Goal: Communication & Community: Answer question/provide support

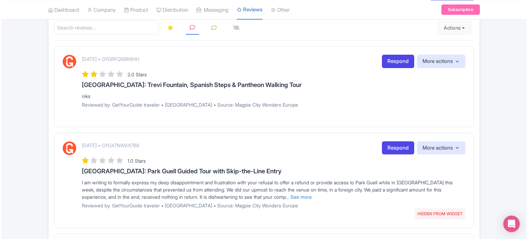
scroll to position [103, 0]
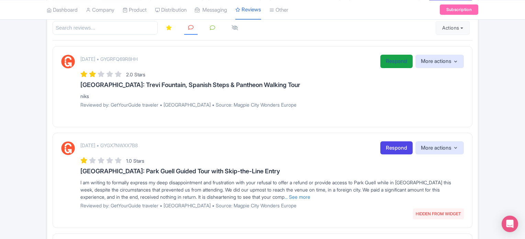
click at [389, 62] on link "Respond" at bounding box center [396, 61] width 32 height 13
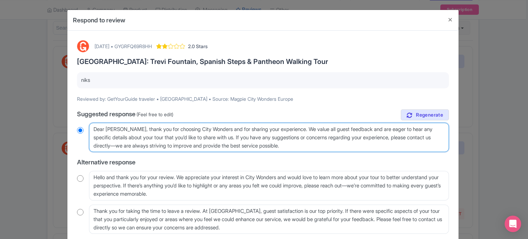
click at [113, 129] on textarea "Dear [PERSON_NAME], thank you for choosing City Wonders and for sharing your ex…" at bounding box center [269, 138] width 360 height 30
radio input "true"
type textarea "Dear [PERSON_NAME], thank you for choosing City Wonders and for sharing your ex…"
radio input "true"
type textarea "Dear ni, thank you for choosing City Wonders and for sharing your experience. W…"
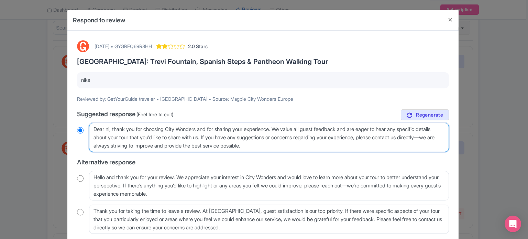
radio input "true"
type textarea "Dear n, thank you for choosing City Wonders and for sharing your experience. We…"
radio input "true"
type textarea "Dear , thank you for choosing City Wonders and for sharing your experience. We …"
radio input "true"
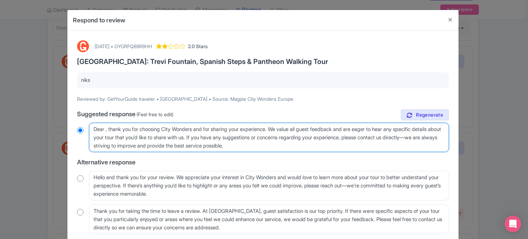
type textarea "Dear g, thank you for choosing City Wonders and for sharing your experience. We…"
radio input "true"
type textarea "Dear gue, thank you for choosing City Wonders and for sharing your experience. …"
radio input "true"
type textarea "Dear gues, thank you for choosing City Wonders and for sharing your experience.…"
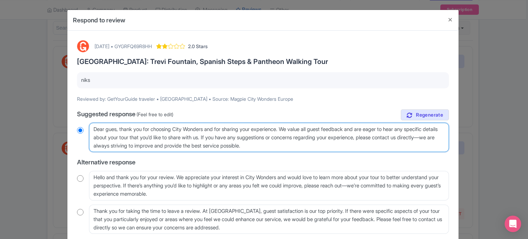
radio input "true"
type textarea "Dear guest, thank you for choosing City Wonders and for sharing your experience…"
radio input "true"
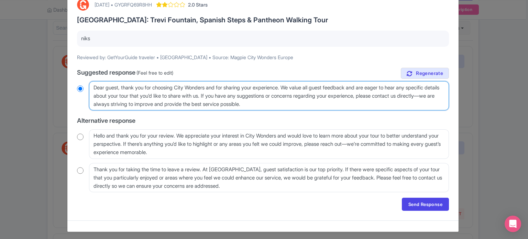
scroll to position [44, 0]
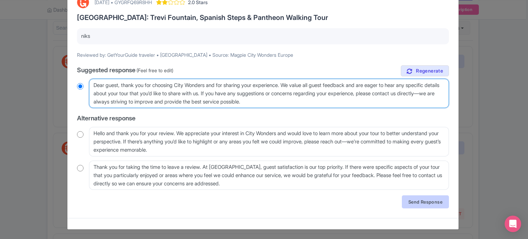
type textarea "Dear guest, thank you for choosing City Wonders and for sharing your experience…"
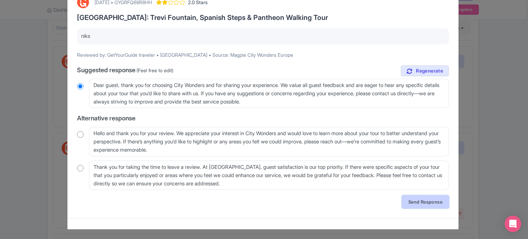
click at [425, 206] on link "Send Response" at bounding box center [425, 201] width 47 height 13
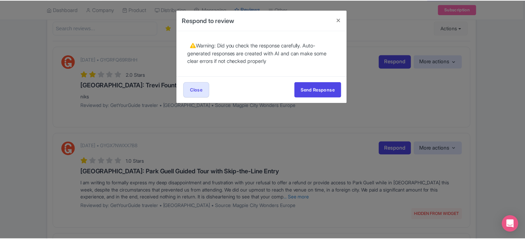
scroll to position [0, 0]
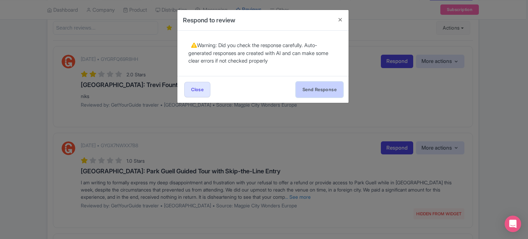
click at [308, 87] on button "Send Response" at bounding box center [319, 89] width 47 height 15
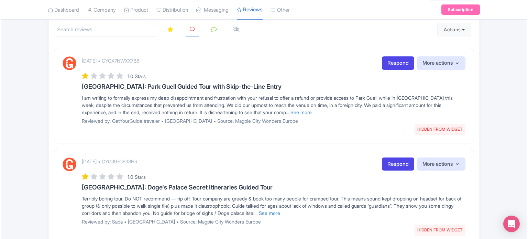
scroll to position [103, 0]
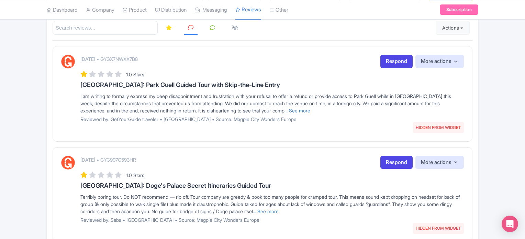
click at [310, 111] on link "... See more" at bounding box center [297, 111] width 26 height 6
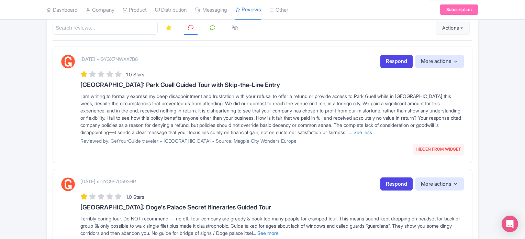
click at [138, 59] on p "[DATE] • GYGX7NWXX7B8" at bounding box center [108, 58] width 57 height 7
copy p "GYGX7NWXX7B8"
click at [397, 61] on link "Respond" at bounding box center [396, 61] width 32 height 13
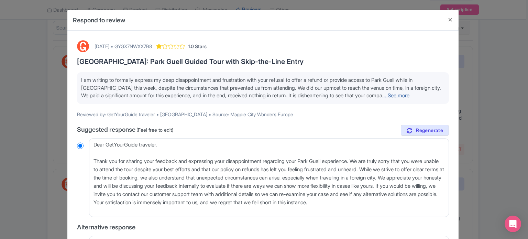
click at [409, 93] on link "... See more" at bounding box center [395, 95] width 27 height 7
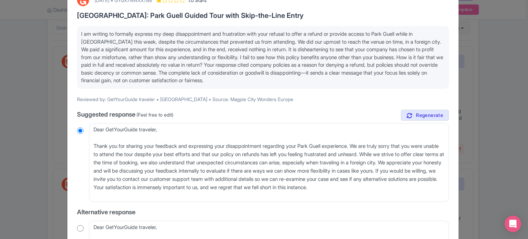
scroll to position [34, 0]
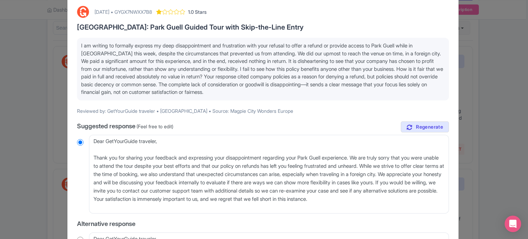
click at [152, 13] on div "[DATE] • GYGX7NWXX7B8" at bounding box center [122, 11] width 57 height 7
copy div "GYGX7NWXX7B8"
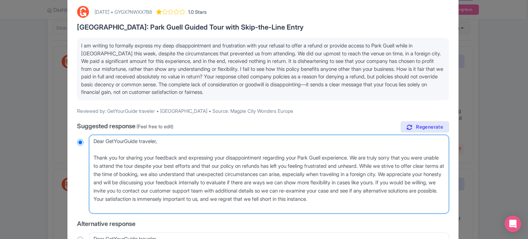
drag, startPoint x: 94, startPoint y: 156, endPoint x: 109, endPoint y: 142, distance: 20.6
click at [109, 142] on textarea "Dear GetYourGuide traveler, Thank you for sharing your feedback and expressing …" at bounding box center [269, 174] width 360 height 79
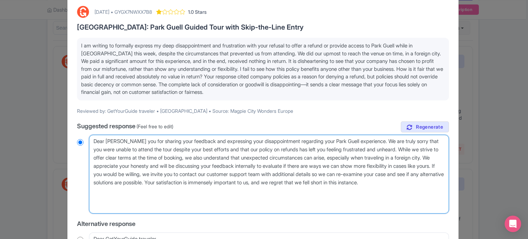
type textarea "Dear Guehank you for sharing your feedback and expressing your disappointment r…"
radio input "true"
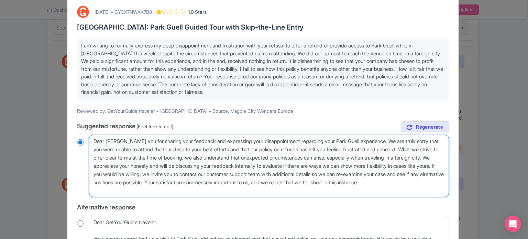
type textarea "Dear Gueshank you for sharing your feedback and expressing your disappointment …"
radio input "true"
type textarea "Dear Guesthank you for sharing your feedback and expressing your disappointment…"
radio input "true"
type textarea "Dear Guest, hank you for sharing your feedback and expressing your disappointme…"
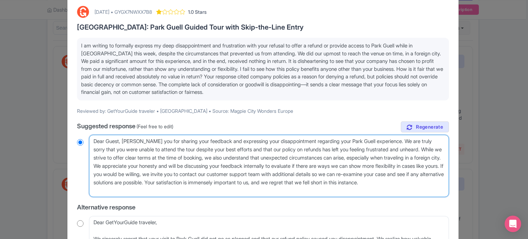
radio input "true"
type textarea "Dear Guest, thank you for sharing your feedback and expressing your disappointm…"
radio input "true"
drag, startPoint x: 212, startPoint y: 140, endPoint x: 394, endPoint y: 136, distance: 182.4
click at [394, 136] on textarea "Dear GetYourGuide traveler, Thank you for sharing your feedback and expressing …" at bounding box center [269, 166] width 360 height 63
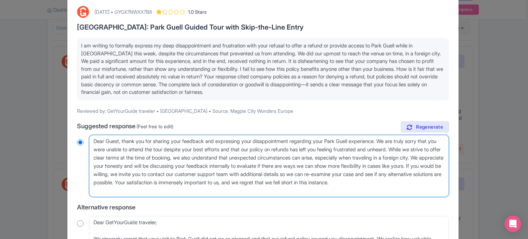
type textarea "Dear Guest, thank you for sharing your feedback We are truly sorry that you wer…"
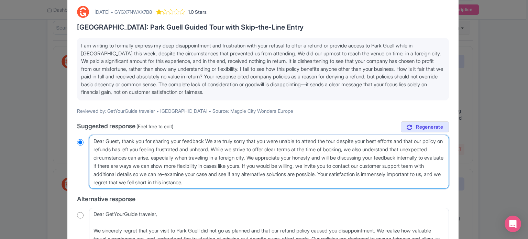
radio input "true"
type textarea "Dear Guest, thank you for sharing your feedbackWe are truly sorry that you were…"
radio input "true"
type textarea "Dear Guest, thank you for sharing your feedback.We are truly sorry that you wer…"
radio input "true"
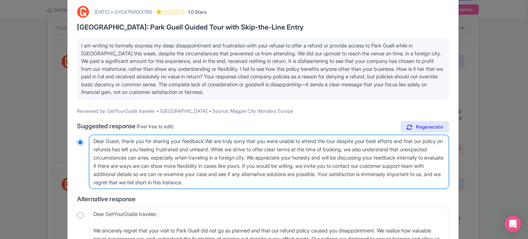
type textarea "Dear Guest, thank you for sharing your feedback. We are truly sorry that you we…"
radio input "true"
drag, startPoint x: 251, startPoint y: 148, endPoint x: 339, endPoint y: 184, distance: 94.6
click at [339, 184] on textarea "Dear GetYourGuide traveler, Thank you for sharing your feedback and expressing …" at bounding box center [269, 162] width 360 height 54
type textarea "Dear Guest, thank you for sharing your feedback. We are truly sorry that you we…"
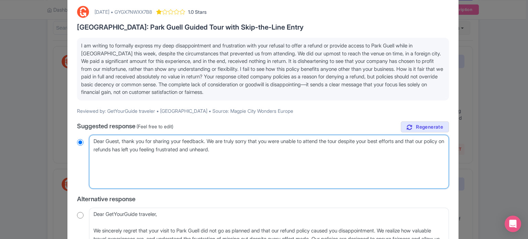
radio input "true"
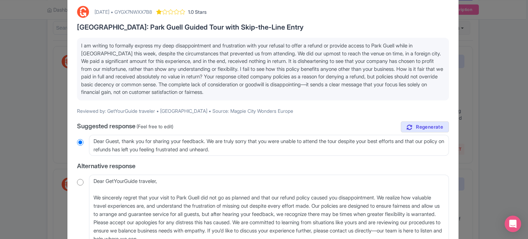
click at [157, 18] on div "September 21, 2025 • GYGX7NWXX7B8 1.0 Stars" at bounding box center [150, 12] width 112 height 12
click at [152, 9] on div "[DATE] • GYGX7NWXX7B8" at bounding box center [122, 11] width 57 height 7
copy div "GYGX7NWXX7B8"
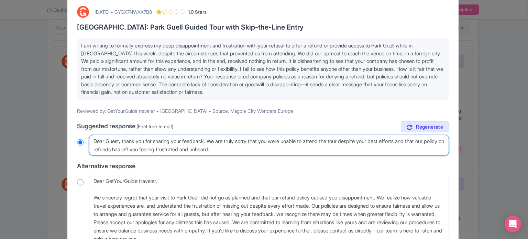
drag, startPoint x: 353, startPoint y: 139, endPoint x: 361, endPoint y: 146, distance: 10.0
click at [361, 146] on textarea "Dear GetYourGuide traveler, Thank you for sharing your feedback and expressing …" at bounding box center [269, 145] width 360 height 21
paste textarea "We understand that finding locations in a new city can be difficult. That is wh…"
type textarea "Dear Guest, thank you for sharing your feedback. We are truly sorry that you we…"
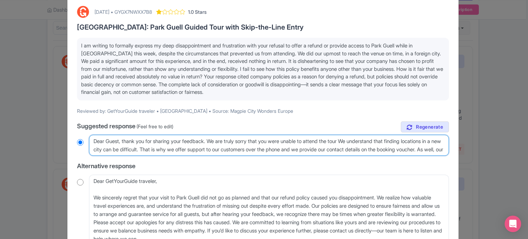
radio input "true"
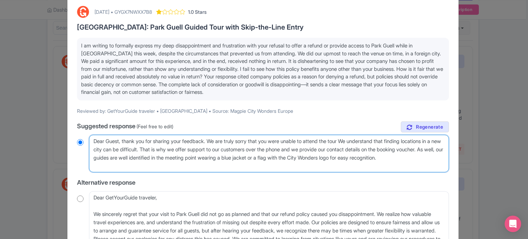
click at [358, 139] on textarea "Dear GetYourGuide traveler, Thank you for sharing your feedback and expressing …" at bounding box center [269, 154] width 360 height 38
type textarea "Dear Guest, thank you for sharing your feedback. We are truly sorry that you we…"
radio input "true"
type textarea "Dear Guest, thank you for sharing your feedback. We are truly sorry that you we…"
radio input "true"
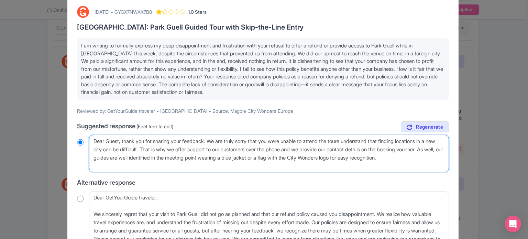
type textarea "Dear Guest, thank you for sharing your feedback. We are truly sorry that you we…"
radio input "true"
type textarea "Dear Guest, thank you for sharing your feedback. We are truly sorry that you we…"
radio input "true"
type textarea "Dear Guest, thank you for sharing your feedback. We are truly sorry that you we…"
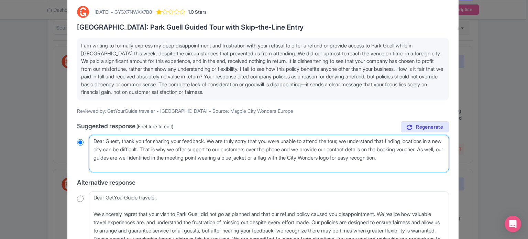
radio input "true"
drag, startPoint x: 115, startPoint y: 156, endPoint x: 125, endPoint y: 165, distance: 12.7
click at [125, 165] on textarea "Dear GetYourGuide traveler, Thank you for sharing your feedback and expressing …" at bounding box center [269, 154] width 360 height 38
type textarea "Dear Guest, thank you for sharing your feedback. We are truly sorry that you we…"
radio input "true"
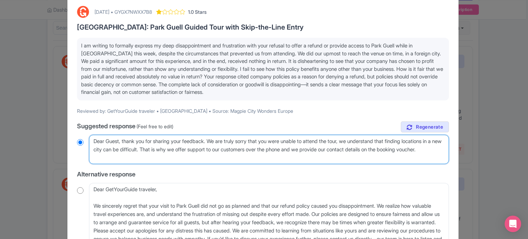
type textarea "Dear Guest, thank you for sharing your feedback. We are truly sorry that you we…"
radio input "true"
type textarea "Dear Guest, thank you for sharing your feedback. We are truly sorry that you we…"
radio input "true"
type textarea "Dear Guest, thank you for sharing your feedback. We are truly sorry that you we…"
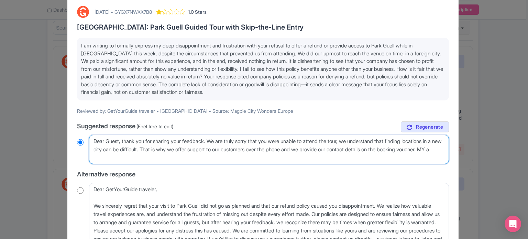
radio input "true"
type textarea "Dear Guest, thank you for sharing your feedback. We are truly sorry that you we…"
radio input "true"
type textarea "Dear Guest, thank you for sharing your feedback. We are truly sorry that you we…"
radio input "true"
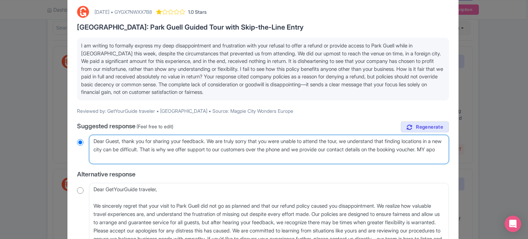
type textarea "Dear Guest, thank you for sharing your feedback. We are truly sorry that you we…"
radio input "true"
type textarea "Dear Guest, thank you for sharing your feedback. We are truly sorry that you we…"
radio input "true"
type textarea "Dear Guest, thank you for sharing your feedback. We are truly sorry that you we…"
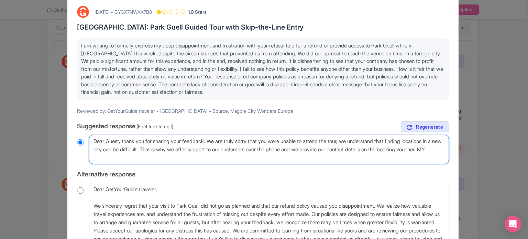
radio input "true"
type textarea "Dear Guest, thank you for sharing your feedback. We are truly sorry that you we…"
radio input "true"
type textarea "Dear Guest, thank you for sharing your feedback. We are truly sorry that you we…"
radio input "true"
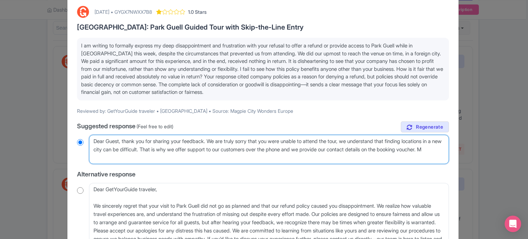
type textarea "Dear Guest, thank you for sharing your feedback. We are truly sorry that you we…"
radio input "true"
type textarea "Dear Guest, thank you for sharing your feedback. We are truly sorry that you we…"
radio input "true"
type textarea "Dear Guest, thank you for sharing your feedback. We are truly sorry that you we…"
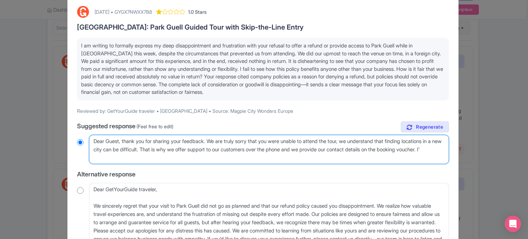
radio input "true"
type textarea "Dear Guest, thank you for sharing your feedback. We are truly sorry that you we…"
radio input "true"
type textarea "Dear Guest, thank you for sharing your feedback. We are truly sorry that you we…"
radio input "true"
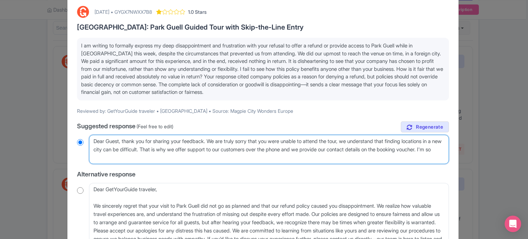
type textarea "Dear Guest, thank you for sharing your feedback. We are truly sorry that you we…"
radio input "true"
type textarea "Dear Guest, thank you for sharing your feedback. We are truly sorry that you we…"
radio input "true"
type textarea "Dear Guest, thank you for sharing your feedback. We are truly sorry that you we…"
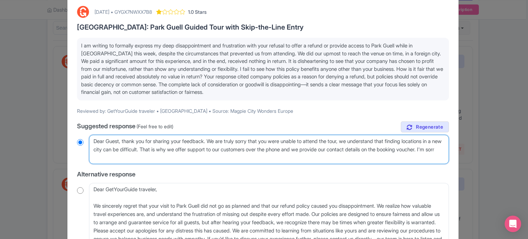
radio input "true"
type textarea "Dear Guest, thank you for sharing your feedback. We are truly sorry that you we…"
radio input "true"
type textarea "Dear Guest, thank you for sharing your feedback. We are truly sorry that you we…"
radio input "true"
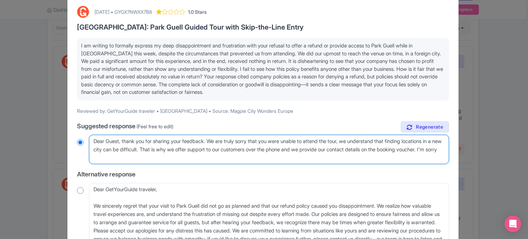
type textarea "Dear Guest, thank you for sharing your feedback. We are truly sorry that you we…"
radio input "true"
type textarea "Dear Guest, thank you for sharing your feedback. We are truly sorry that you we…"
radio input "true"
type textarea "Dear Guest, thank you for sharing your feedback. We are truly sorry that you we…"
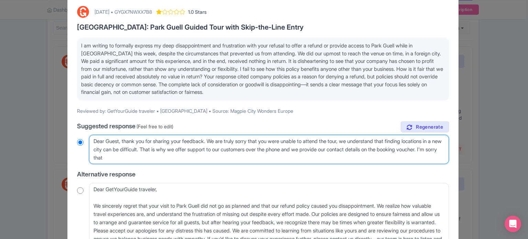
radio input "true"
type textarea "Dear Guest, thank you for sharing your feedback. We are truly sorry that you we…"
radio input "true"
type textarea "Dear Guest, thank you for sharing your feedback. We are truly sorry that you we…"
radio input "true"
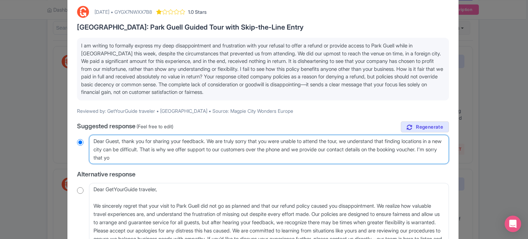
type textarea "Dear Guest, thank you for sharing your feedback. We are truly sorry that you we…"
radio input "true"
type textarea "Dear Guest, thank you for sharing your feedback. We are truly sorry that you we…"
radio input "true"
type textarea "Dear Guest, thank you for sharing your feedback. We are truly sorry that you we…"
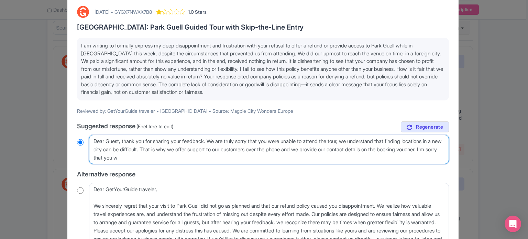
radio input "true"
type textarea "Dear Guest, thank you for sharing your feedback. We are truly sorry that you we…"
radio input "true"
type textarea "Dear Guest, thank you for sharing your feedback. We are truly sorry that you we…"
radio input "true"
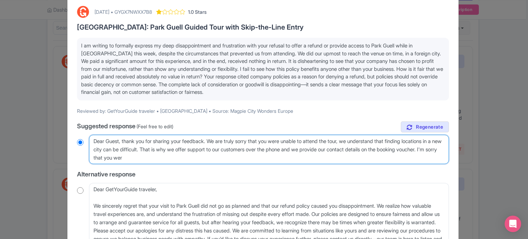
type textarea "Dear Guest, thank you for sharing your feedback. We are truly sorry that you we…"
radio input "true"
type textarea "Dear Guest, thank you for sharing your feedback. We are truly sorry that you we…"
radio input "true"
type textarea "Dear Guest, thank you for sharing your feedback. We are truly sorry that you we…"
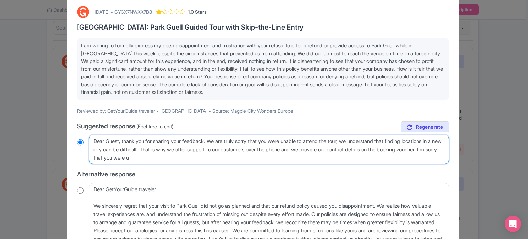
radio input "true"
type textarea "Dear Guest, thank you for sharing your feedback. We are truly sorry that you we…"
radio input "true"
type textarea "Dear Guest, thank you for sharing your feedback. We are truly sorry that you we…"
radio input "true"
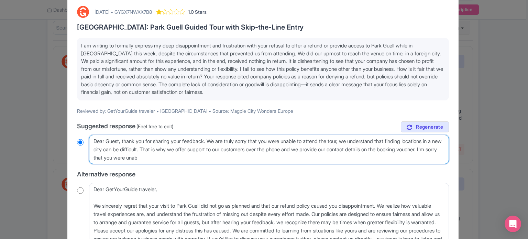
type textarea "Dear Guest, thank you for sharing your feedback. We are truly sorry that you we…"
radio input "true"
type textarea "Dear Guest, thank you for sharing your feedback. We are truly sorry that you we…"
radio input "true"
type textarea "Dear Guest, thank you for sharing your feedback. We are truly sorry that you we…"
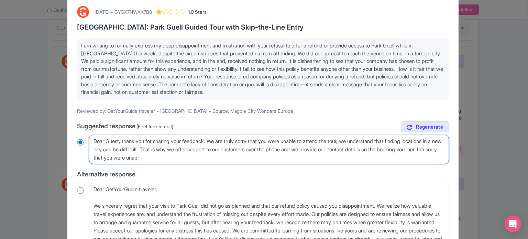
radio input "true"
type textarea "Dear Guest, thank you for sharing your feedback. We are truly sorry that you we…"
radio input "true"
type textarea "Dear Guest, thank you for sharing your feedback. We are truly sorry that you we…"
radio input "true"
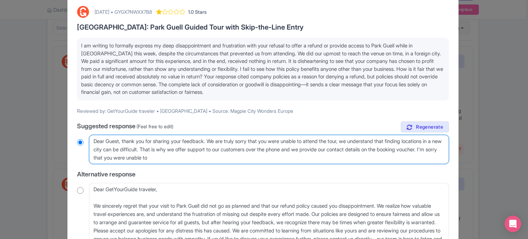
type textarea "Dear Guest, thank you for sharing your feedback. We are truly sorry that you we…"
radio input "true"
type textarea "Dear Guest, thank you for sharing your feedback. We are truly sorry that you we…"
radio input "true"
type textarea "Dear Guest, thank you for sharing your feedback. We are truly sorry that you we…"
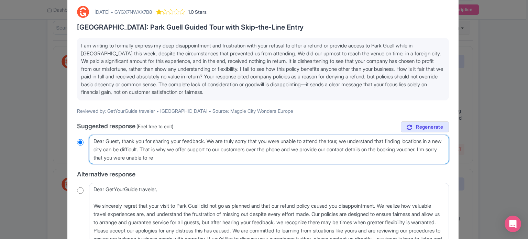
radio input "true"
type textarea "Dear Guest, thank you for sharing your feedback. We are truly sorry that you we…"
radio input "true"
type textarea "Dear Guest, thank you for sharing your feedback. We are truly sorry that you we…"
radio input "true"
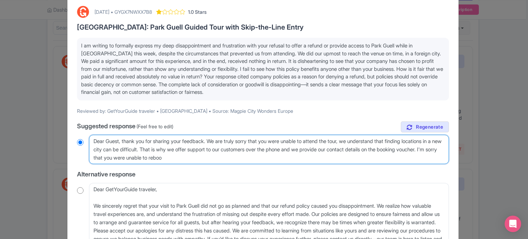
type textarea "Dear Guest, thank you for sharing your feedback. We are truly sorry that you we…"
radio input "true"
type textarea "Dear Guest, thank you for sharing your feedback. We are truly sorry that you we…"
radio input "true"
type textarea "Dear Guest, thank you for sharing your feedback. We are truly sorry that you we…"
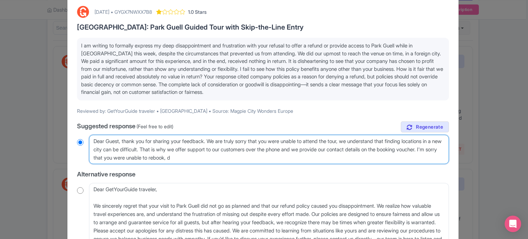
radio input "true"
type textarea "Dear Guest, thank you for sharing your feedback. We are truly sorry that you we…"
radio input "true"
type textarea "Dear Guest, thank you for sharing your feedback. We are truly sorry that you we…"
radio input "true"
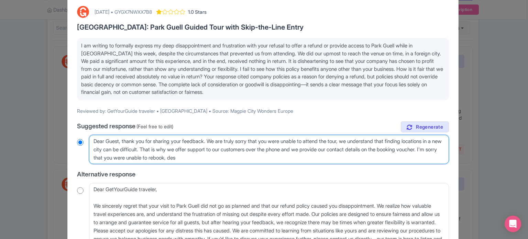
type textarea "Dear Guest, thank you for sharing your feedback. We are truly sorry that you we…"
radio input "true"
type textarea "Dear Guest, thank you for sharing your feedback. We are truly sorry that you we…"
radio input "true"
type textarea "Dear Guest, thank you for sharing your feedback. We are truly sorry that you we…"
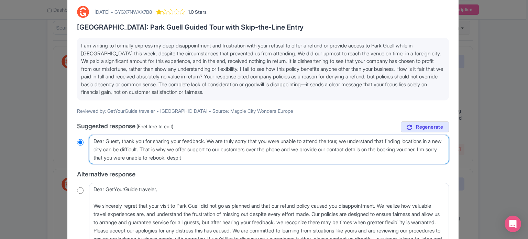
radio input "true"
type textarea "Dear Guest, thank you for sharing your feedback. We are truly sorry that you we…"
radio input "true"
type textarea "Dear Guest, thank you for sharing your feedback. We are truly sorry that you we…"
radio input "true"
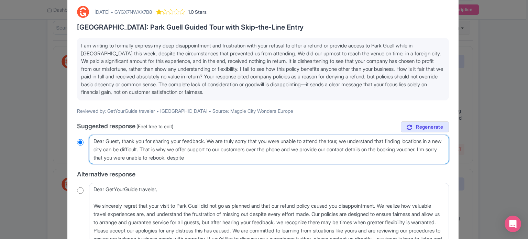
type textarea "Dear Guest, thank you for sharing your feedback. We are truly sorry that you we…"
radio input "true"
type textarea "Dear Guest, thank you for sharing your feedback. We are truly sorry that you we…"
radio input "true"
type textarea "Dear Guest, thank you for sharing your feedback. We are truly sorry that you we…"
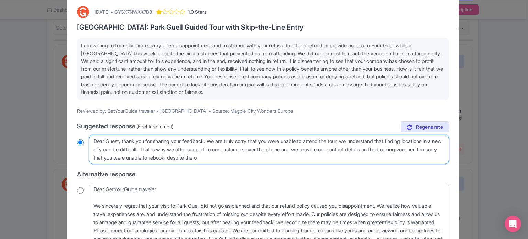
radio input "true"
type textarea "Dear Guest, thank you for sharing your feedback. We are truly sorry that you we…"
radio input "true"
type textarea "Dear Guest, thank you for sharing your feedback. We are truly sorry that you we…"
radio input "true"
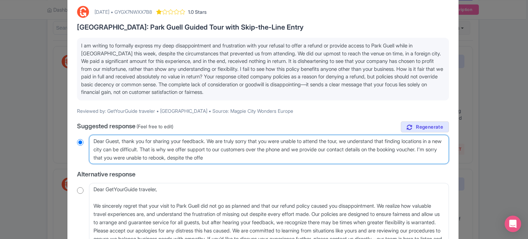
type textarea "Dear Guest, thank you for sharing your feedback. We are truly sorry that you we…"
radio input "true"
type textarea "Dear Guest, thank you for sharing your feedback. We are truly sorry that you we…"
radio input "true"
type textarea "Dear Guest, thank you for sharing your feedback. We are truly sorry that you we…"
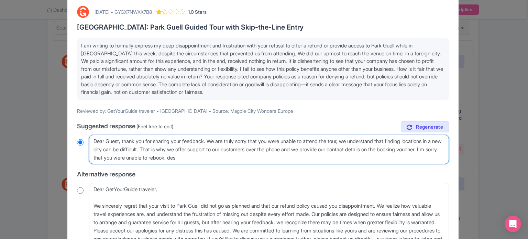
radio input "true"
type textarea "Dear Guest, thank you for sharing your feedback. We are truly sorry that you we…"
radio input "true"
type textarea "Dear Guest, thank you for sharing your feedback. We are truly sorry that you we…"
radio input "true"
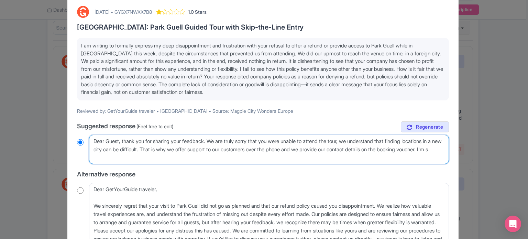
type textarea "Dear Guest, thank you for sharing your feedback. We are truly sorry that you we…"
radio input "true"
type textarea "Dear Guest, thank you for sharing your feedback. We are truly sorry that you we…"
radio input "true"
type textarea "Dear Guest, thank you for sharing your feedback. We are truly sorry that you we…"
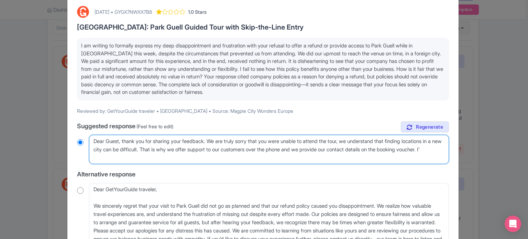
radio input "true"
type textarea "Dear Guest, thank you for sharing your feedback. We are truly sorry that you we…"
radio input "true"
type textarea "Dear Guest, thank you for sharing your feedback. We are truly sorry that you we…"
radio input "true"
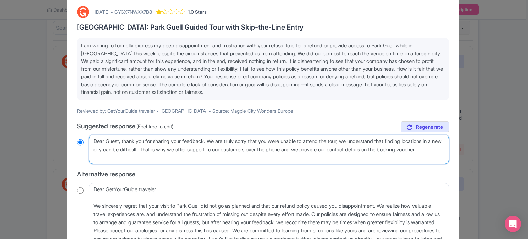
type textarea "Dear Guest, thank you for sharing your feedback. We are truly sorry that you we…"
radio input "true"
type textarea "Dear Guest, thank you for sharing your feedback. We are truly sorry that you we…"
radio input "true"
type textarea "Dear Guest, thank you for sharing your feedback. We are truly sorry that you we…"
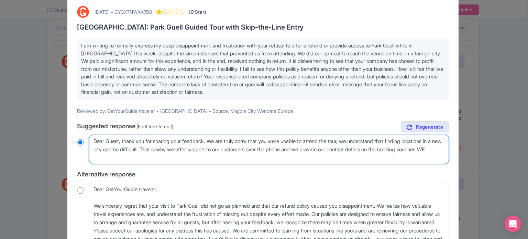
radio input "true"
type textarea "Dear Guest, thank you for sharing your feedback. We are truly sorry that you we…"
radio input "true"
type textarea "Dear Guest, thank you for sharing your feedback. We are truly sorry that you we…"
radio input "true"
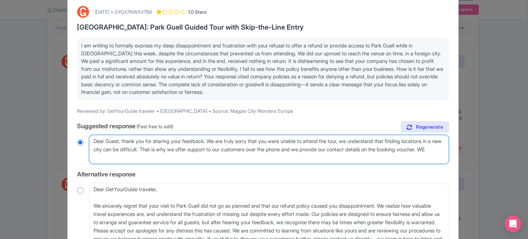
type textarea "Dear Guest, thank you for sharing your feedback. We are truly sorry that you we…"
radio input "true"
type textarea "Dear Guest, thank you for sharing your feedback. We are truly sorry that you we…"
radio input "true"
type textarea "Dear Guest, thank you for sharing your feedback. We are truly sorry that you we…"
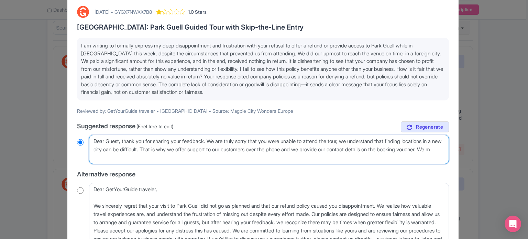
radio input "true"
type textarea "Dear Guest, thank you for sharing your feedback. We are truly sorry that you we…"
radio input "true"
type textarea "Dear Guest, thank you for sharing your feedback. We are truly sorry that you we…"
radio input "true"
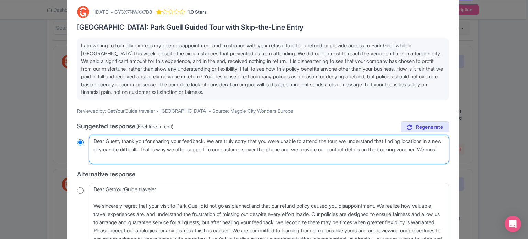
type textarea "Dear Guest, thank you for sharing your feedback. We are truly sorry that you we…"
radio input "true"
type textarea "Dear Guest, thank you for sharing your feedback. We are truly sorry that you we…"
radio input "true"
type textarea "Dear Guest, thank you for sharing your feedback. We are truly sorry that you we…"
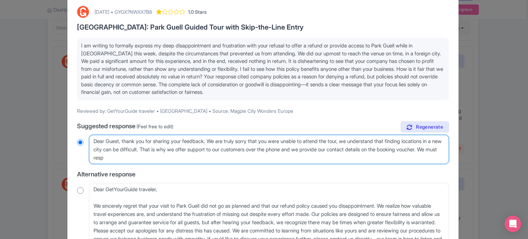
radio input "true"
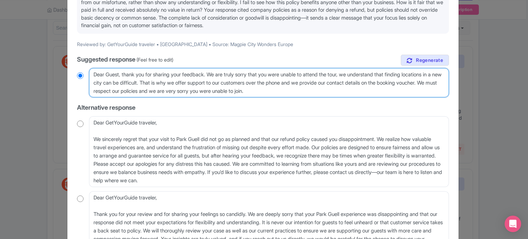
scroll to position [165, 0]
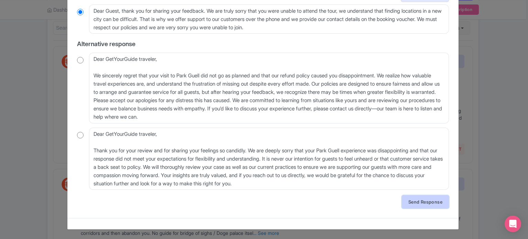
click at [433, 196] on link "Send Response" at bounding box center [425, 201] width 47 height 13
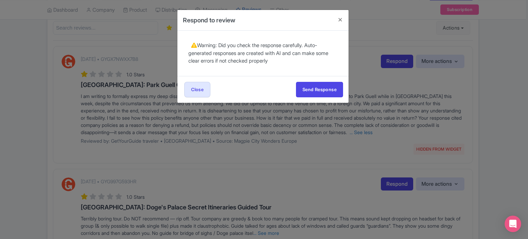
scroll to position [0, 0]
click at [302, 88] on button "Send Response" at bounding box center [319, 89] width 47 height 15
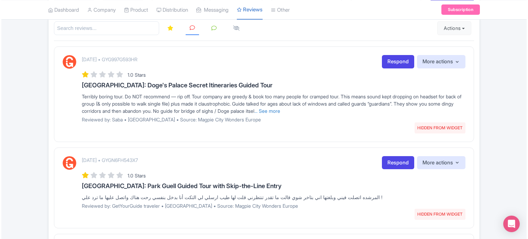
scroll to position [103, 0]
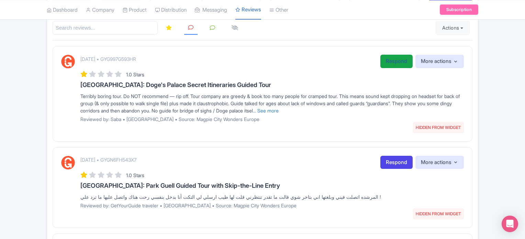
click at [386, 64] on link "Respond" at bounding box center [396, 61] width 32 height 13
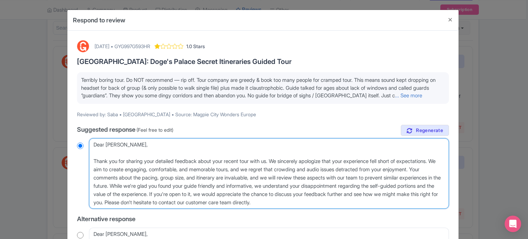
drag, startPoint x: 95, startPoint y: 166, endPoint x: 118, endPoint y: 154, distance: 26.1
click at [118, 154] on textarea "Dear Saba, Thank you for sharing your detailed feedback about your recent tour …" at bounding box center [269, 173] width 360 height 71
type textarea "Dear Saba,hank you for sharing your detailed feedback about your recent tour wi…"
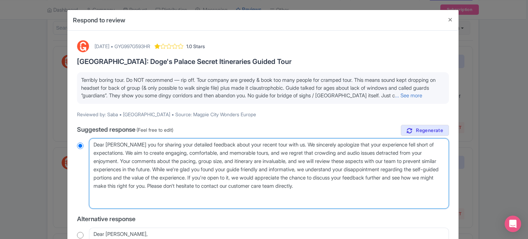
radio input "true"
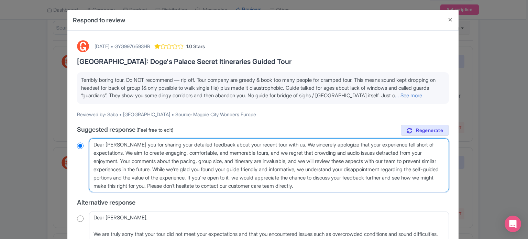
type textarea "Dear Saba,thank you for sharing your detailed feedback about your recent tour w…"
radio input "true"
type textarea "Dear Saba,t hank you for sharing your detailed feedback about your recent tour …"
radio input "true"
type textarea "Dear Saba,thank you for sharing your detailed feedback about your recent tour w…"
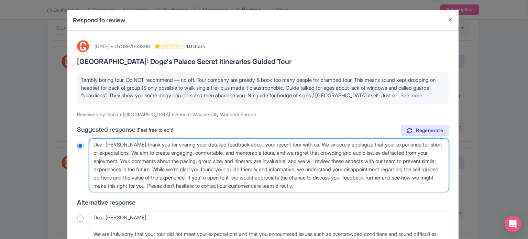
radio input "true"
type textarea "Dear Sabathank you for sharing your detailed feedback about your recent tour wi…"
radio input "true"
type textarea "Dear Saba,thank you for sharing your detailed feedback about your recent tour w…"
radio input "true"
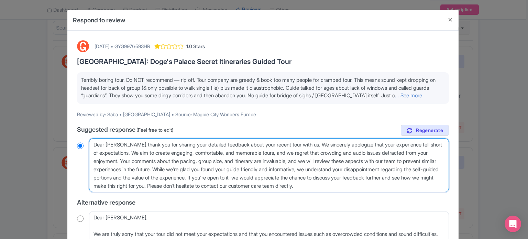
type textarea "Dear Saba, thank you for sharing your detailed feedback about your recent tour …"
radio input "true"
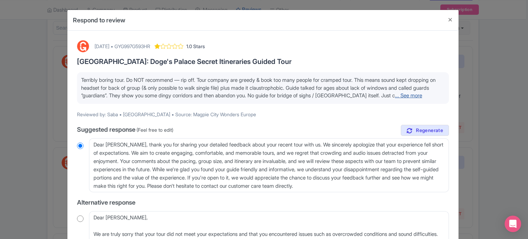
click at [395, 99] on link "... See more" at bounding box center [408, 95] width 27 height 7
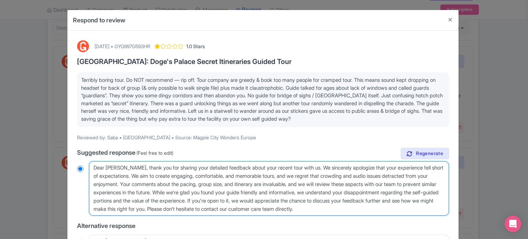
drag, startPoint x: 174, startPoint y: 192, endPoint x: 390, endPoint y: 212, distance: 216.6
click at [390, 212] on textarea "Dear Saba, Thank you for sharing your detailed feedback about your recent tour …" at bounding box center [269, 188] width 360 height 54
type textarea "Dear Saba, thank you for sharing your detailed feedback about your recent tour …"
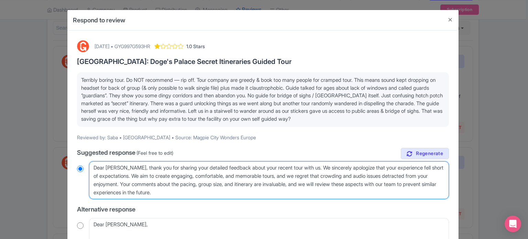
radio input "true"
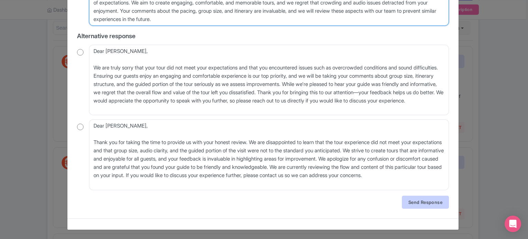
scroll to position [173, 0]
type textarea "Dear Saba, thank you for sharing your detailed feedback about your recent tour …"
radio input "true"
type textarea "Dear Saba, thank you for sharing your detailed feedback about your recent tour …"
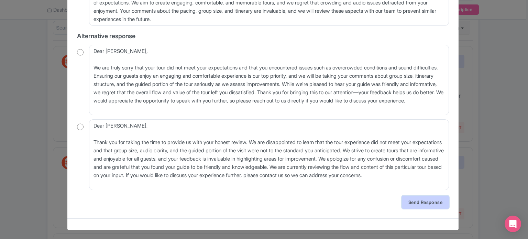
click at [440, 200] on link "Send Response" at bounding box center [425, 201] width 47 height 13
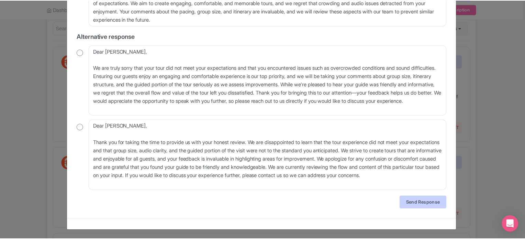
scroll to position [0, 0]
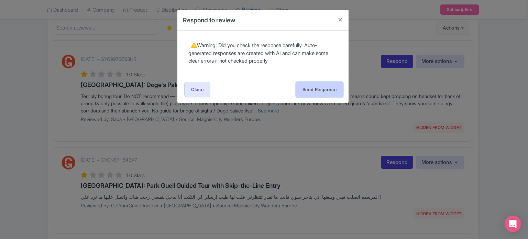
click at [316, 90] on button "Send Response" at bounding box center [319, 89] width 47 height 15
